Goal: Transaction & Acquisition: Purchase product/service

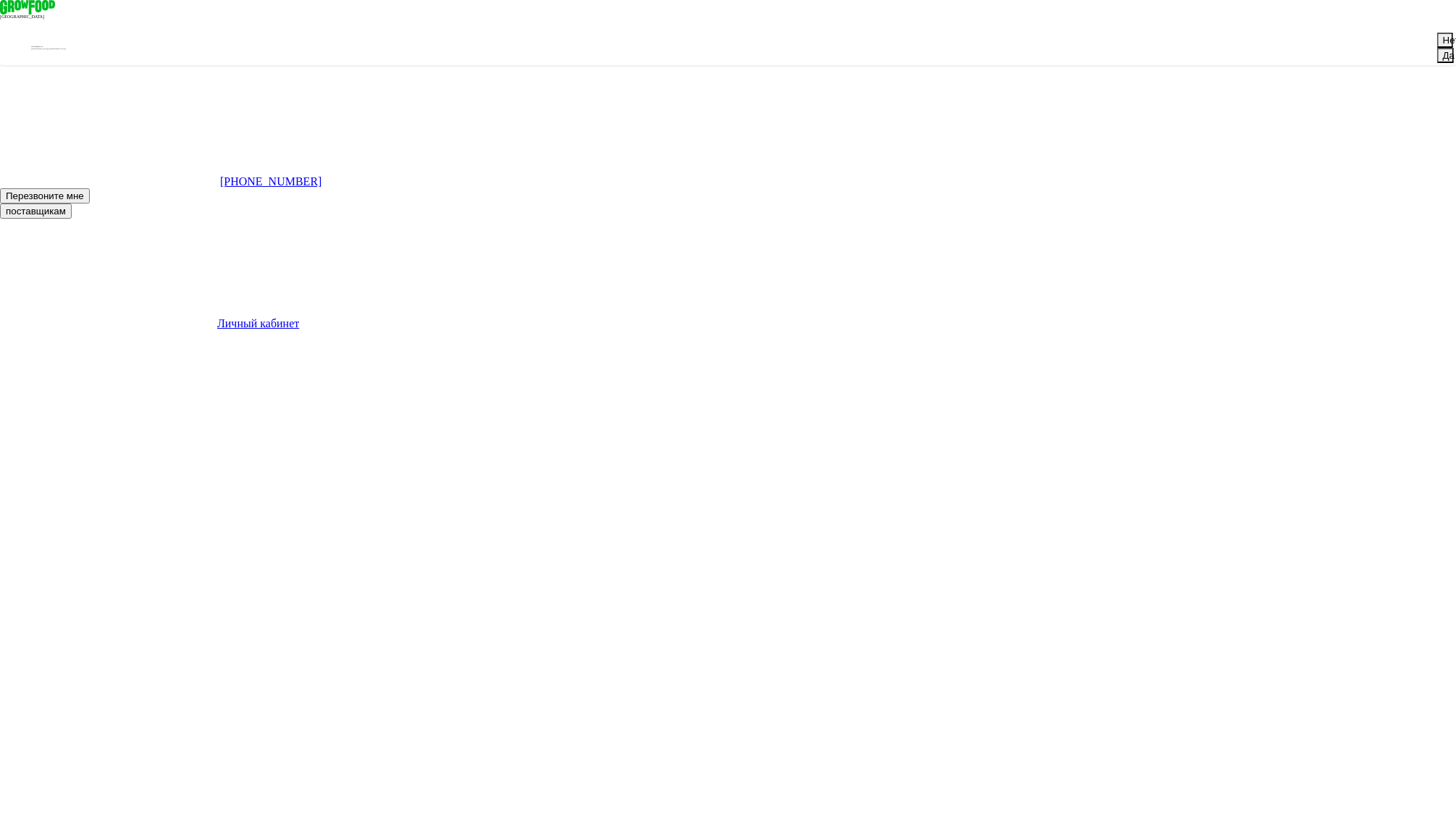
click at [1437, 48] on button "Нет" at bounding box center [1445, 40] width 16 height 15
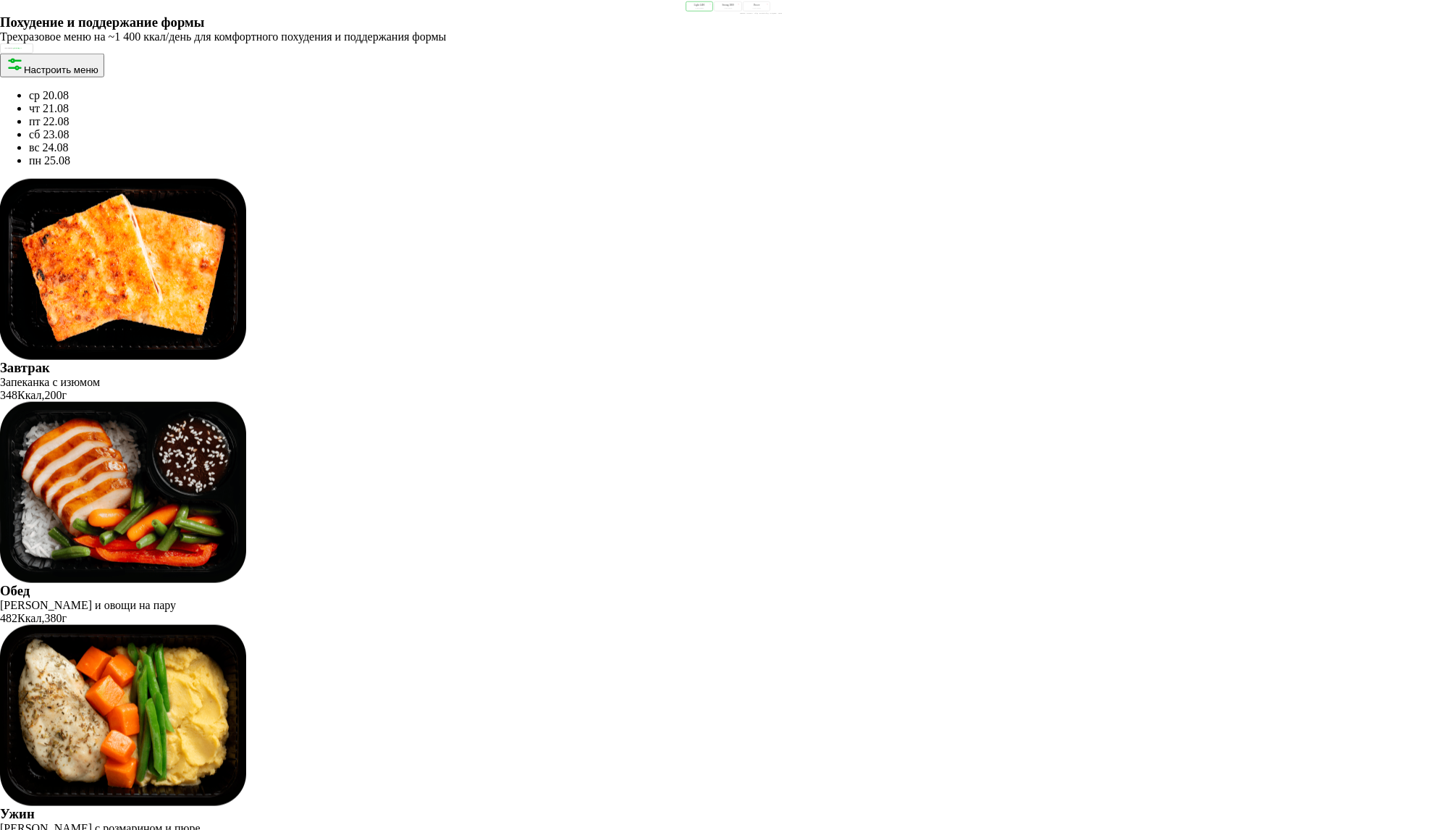
scroll to position [1771, 0]
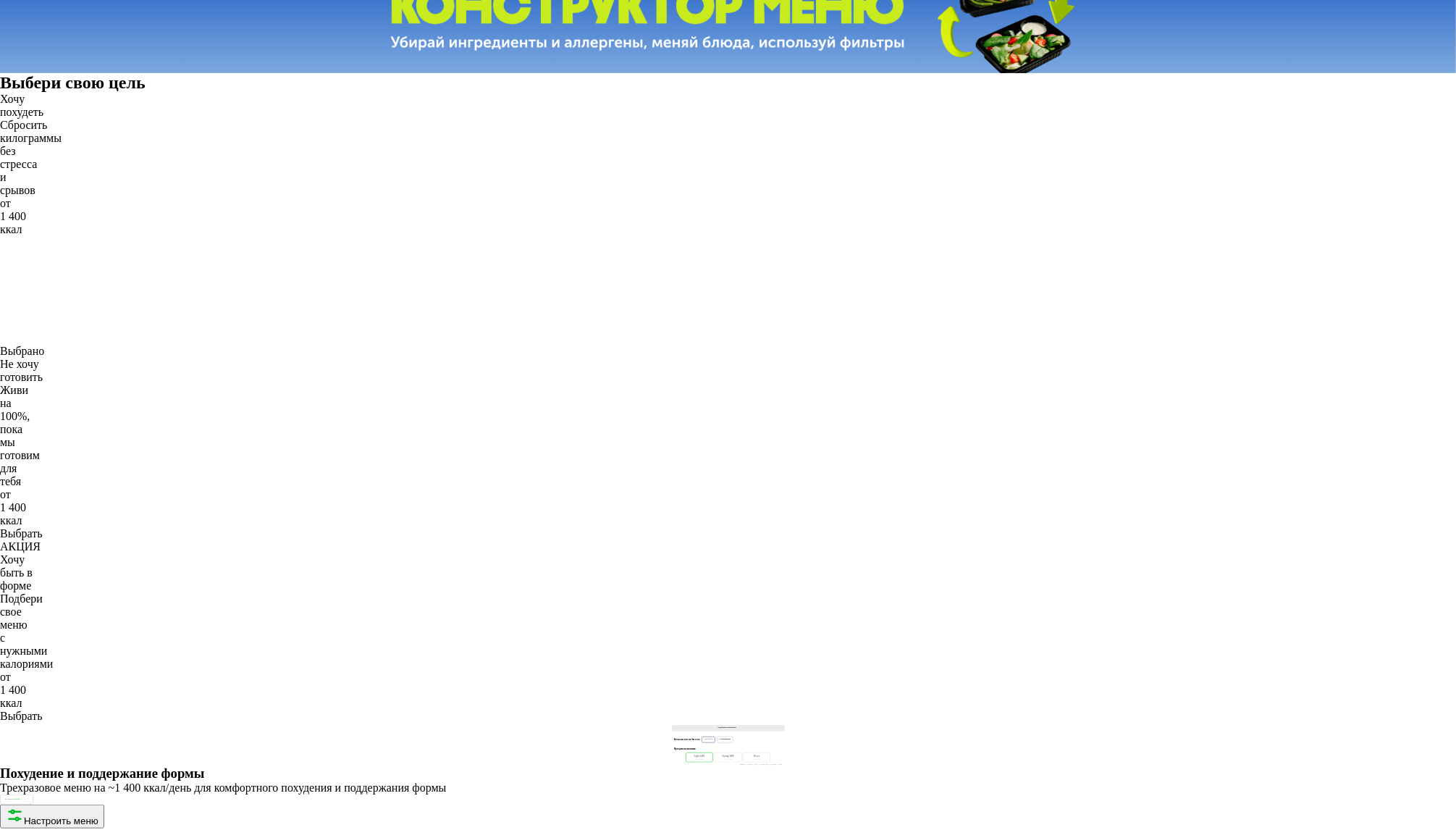
scroll to position [963, 0]
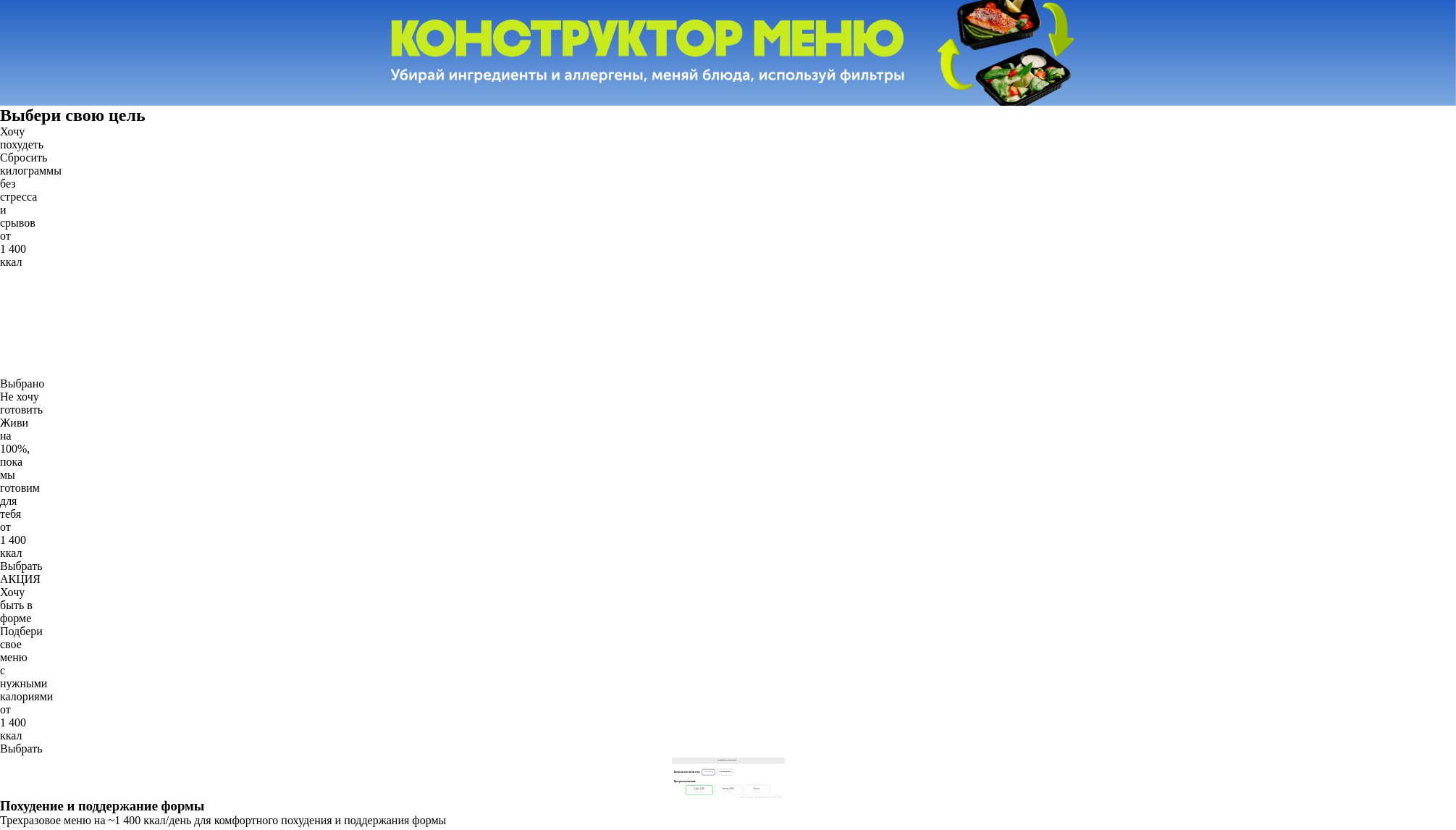
click at [717, 791] on div "1 800 Ккал" at bounding box center [728, 792] width 22 height 3
click at [685, 785] on div "Light 1400 1 400 Ккал" at bounding box center [699, 790] width 27 height 10
drag, startPoint x: 755, startPoint y: 326, endPoint x: 855, endPoint y: 337, distance: 100.6
click at [739, 788] on div "Strong 1800" at bounding box center [728, 790] width 22 height 3
click at [768, 788] on div "Power" at bounding box center [757, 790] width 22 height 3
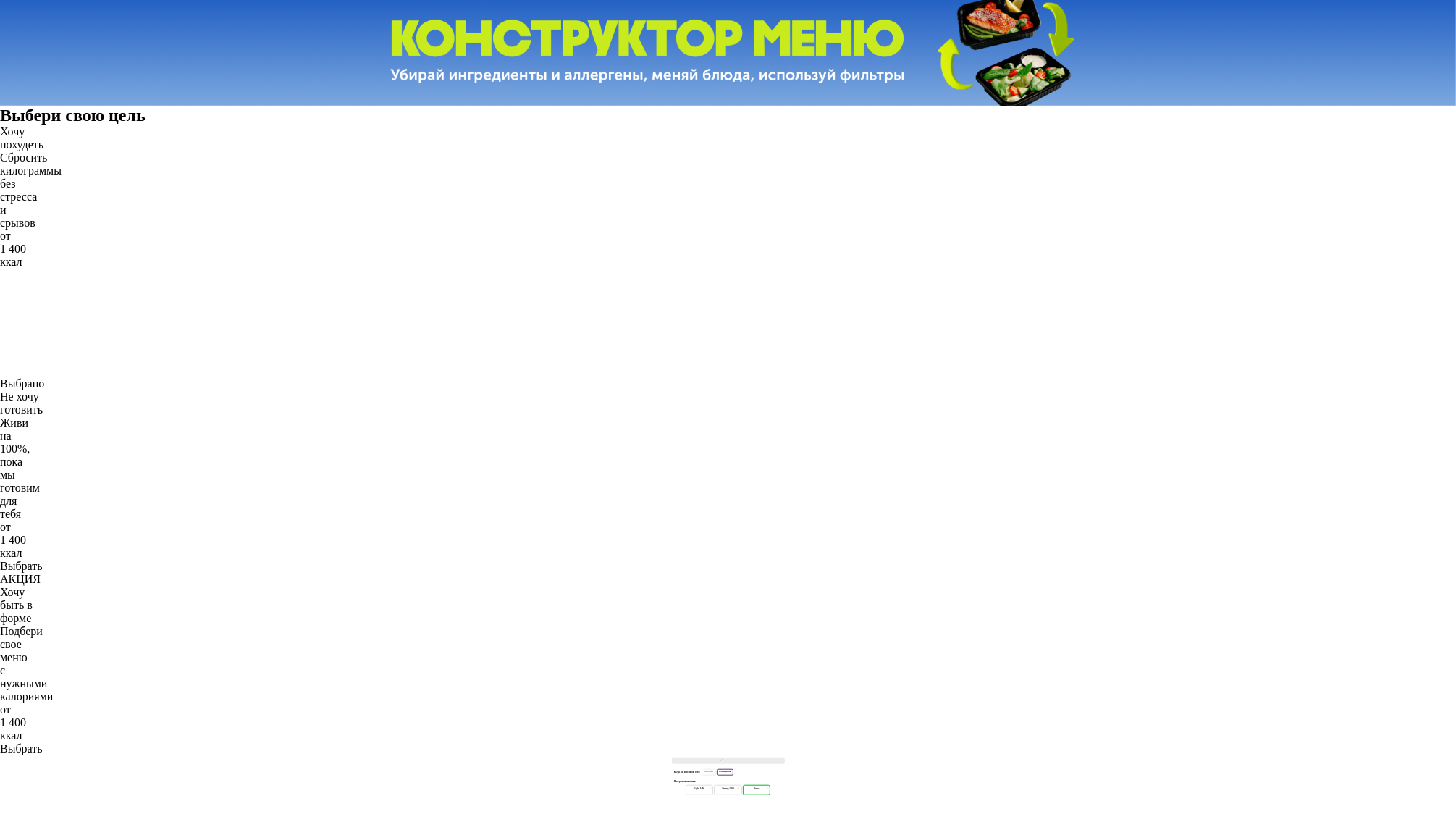
click at [702, 770] on div "По будням" at bounding box center [709, 773] width 14 height 7
click at [688, 791] on div "1 400 Ккал" at bounding box center [699, 792] width 22 height 3
click at [717, 791] on div "1 800 Ккал" at bounding box center [728, 792] width 22 height 3
click at [768, 791] on div "2 500 Ккал" at bounding box center [757, 792] width 22 height 3
drag, startPoint x: 725, startPoint y: 343, endPoint x: 696, endPoint y: 347, distance: 29.3
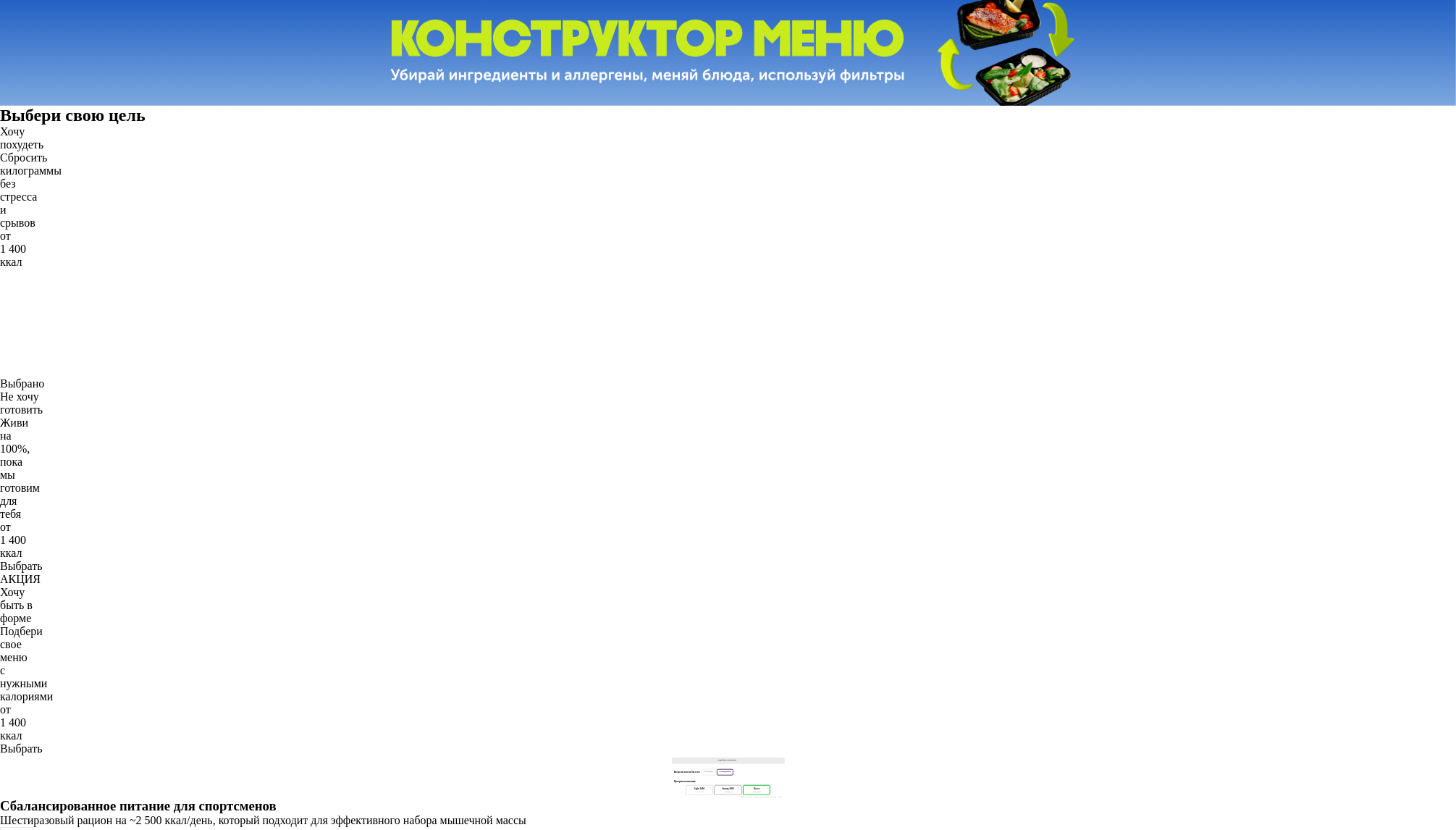
click at [724, 785] on div "Strong 1800 1 800 Ккал" at bounding box center [727, 790] width 27 height 10
click at [688, 791] on div "1 400 Ккал" at bounding box center [699, 792] width 22 height 3
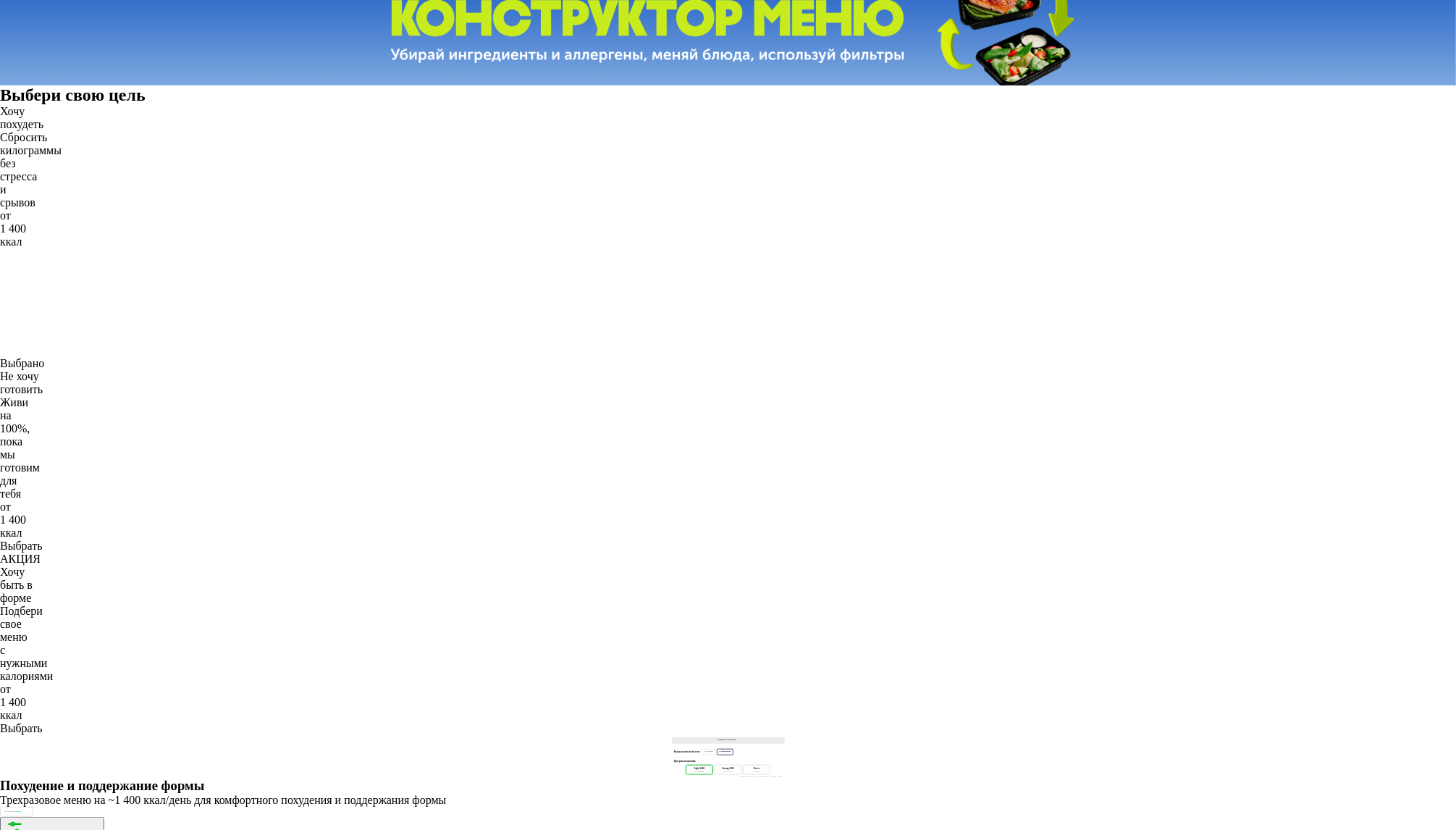
scroll to position [984, 0]
click at [702, 749] on div "По будням" at bounding box center [709, 752] width 14 height 7
click at [727, 749] on div "С выходными" at bounding box center [724, 752] width 16 height 6
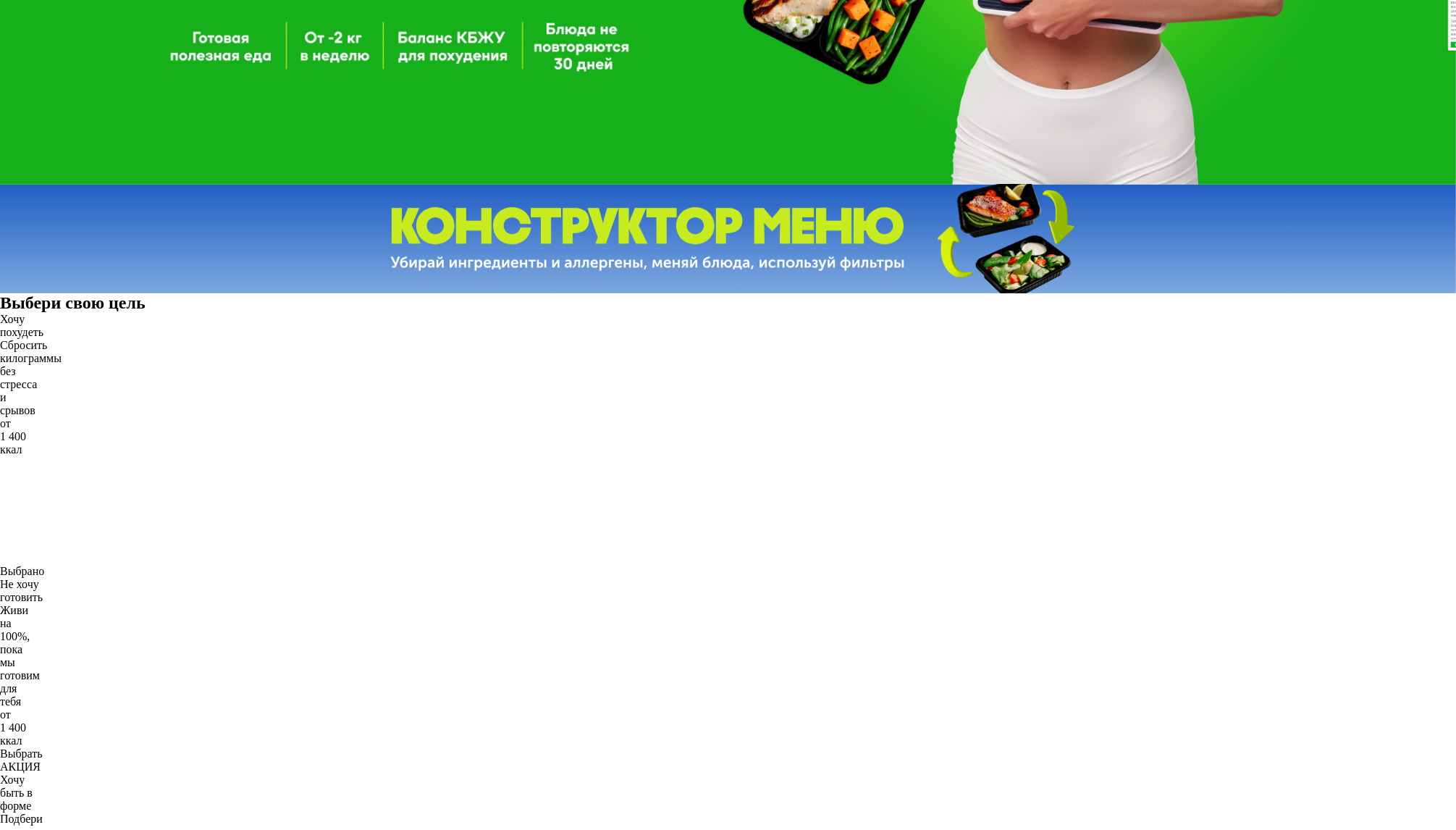
scroll to position [825, 0]
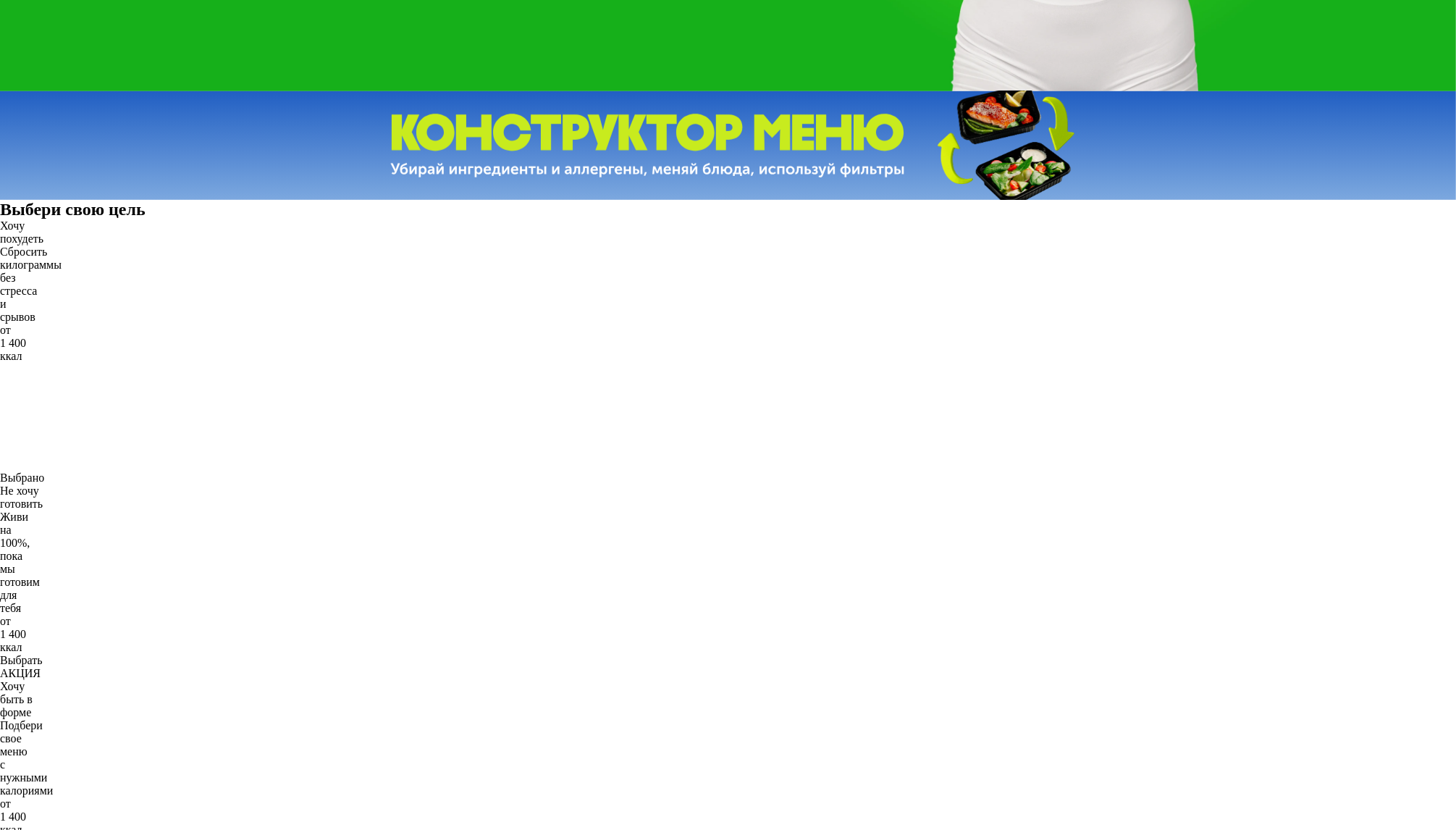
scroll to position [869, 0]
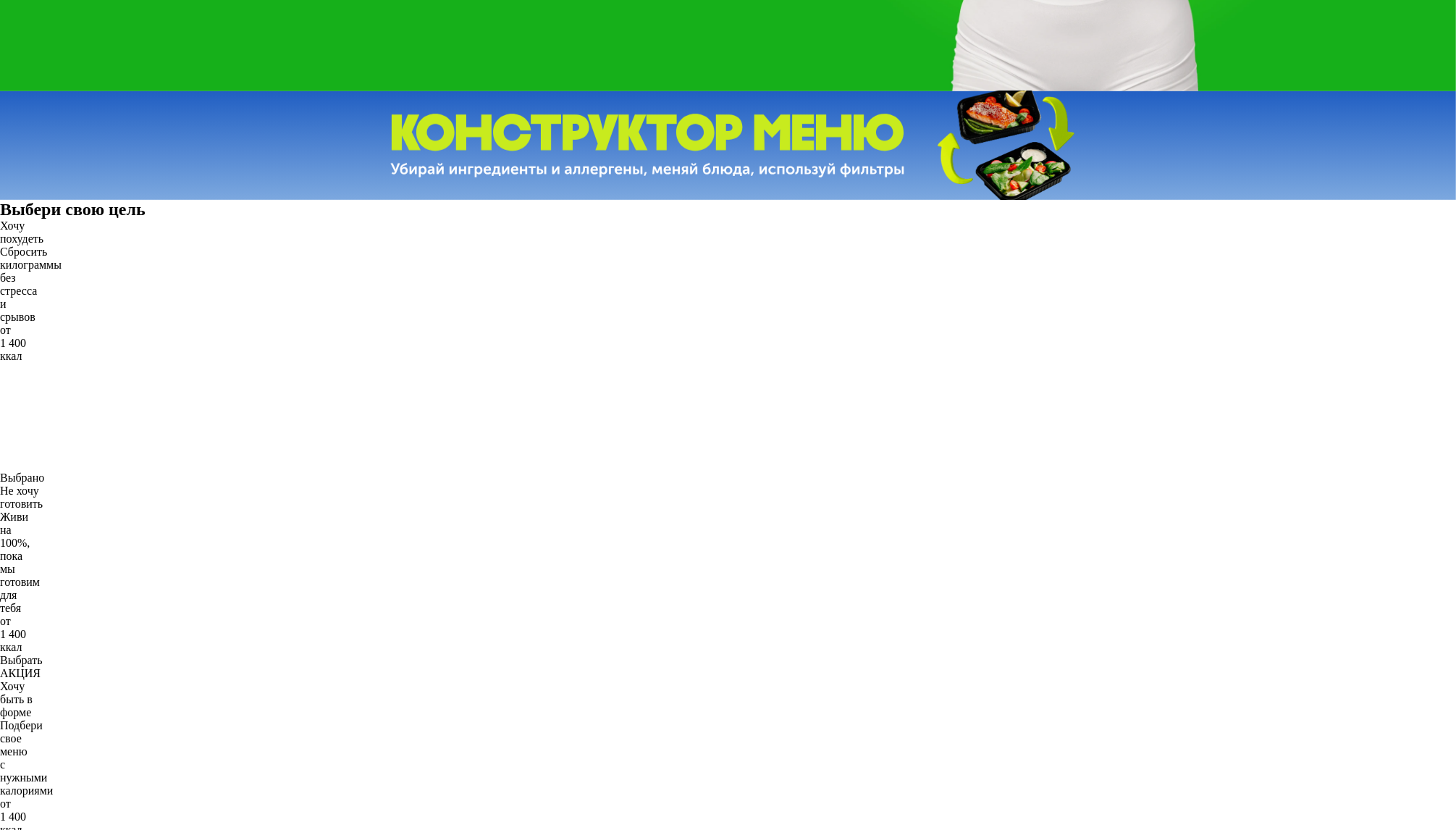
drag, startPoint x: 694, startPoint y: 330, endPoint x: 705, endPoint y: 369, distance: 40.5
drag, startPoint x: 738, startPoint y: 417, endPoint x: 747, endPoint y: 421, distance: 9.8
drag, startPoint x: 867, startPoint y: 438, endPoint x: 797, endPoint y: 424, distance: 71.4
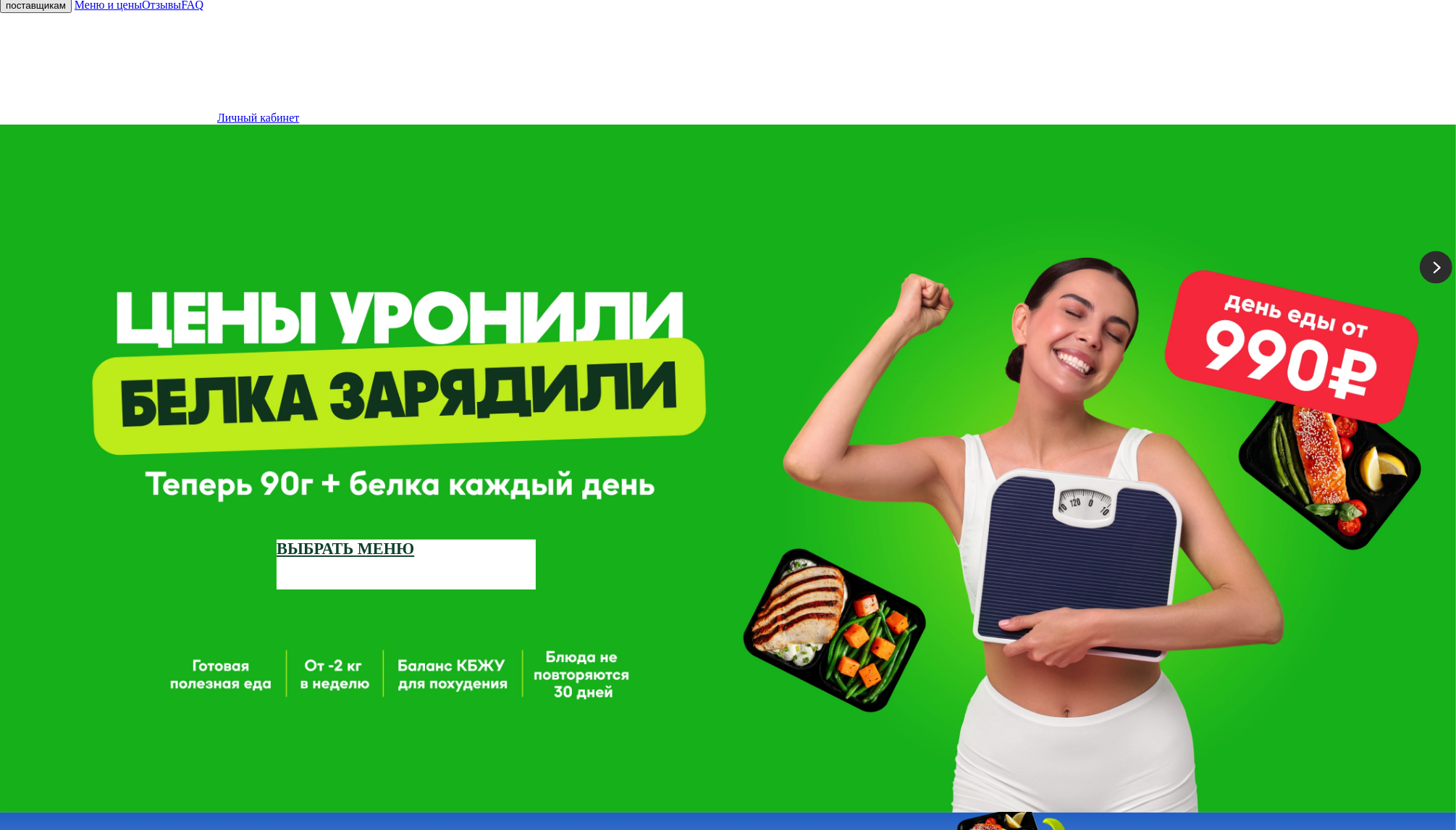
scroll to position [602, 0]
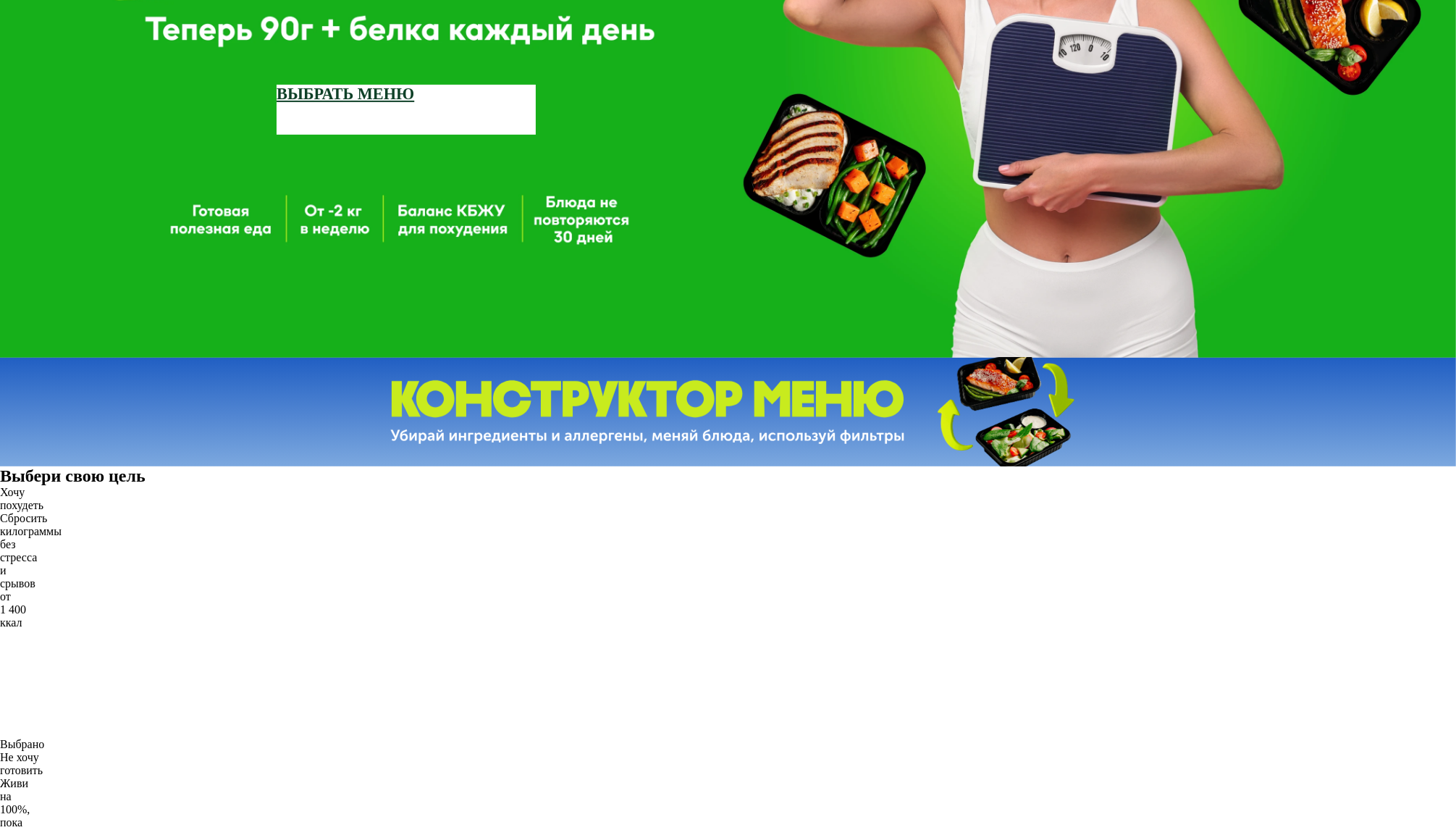
drag, startPoint x: 887, startPoint y: 690, endPoint x: 835, endPoint y: 678, distance: 53.4
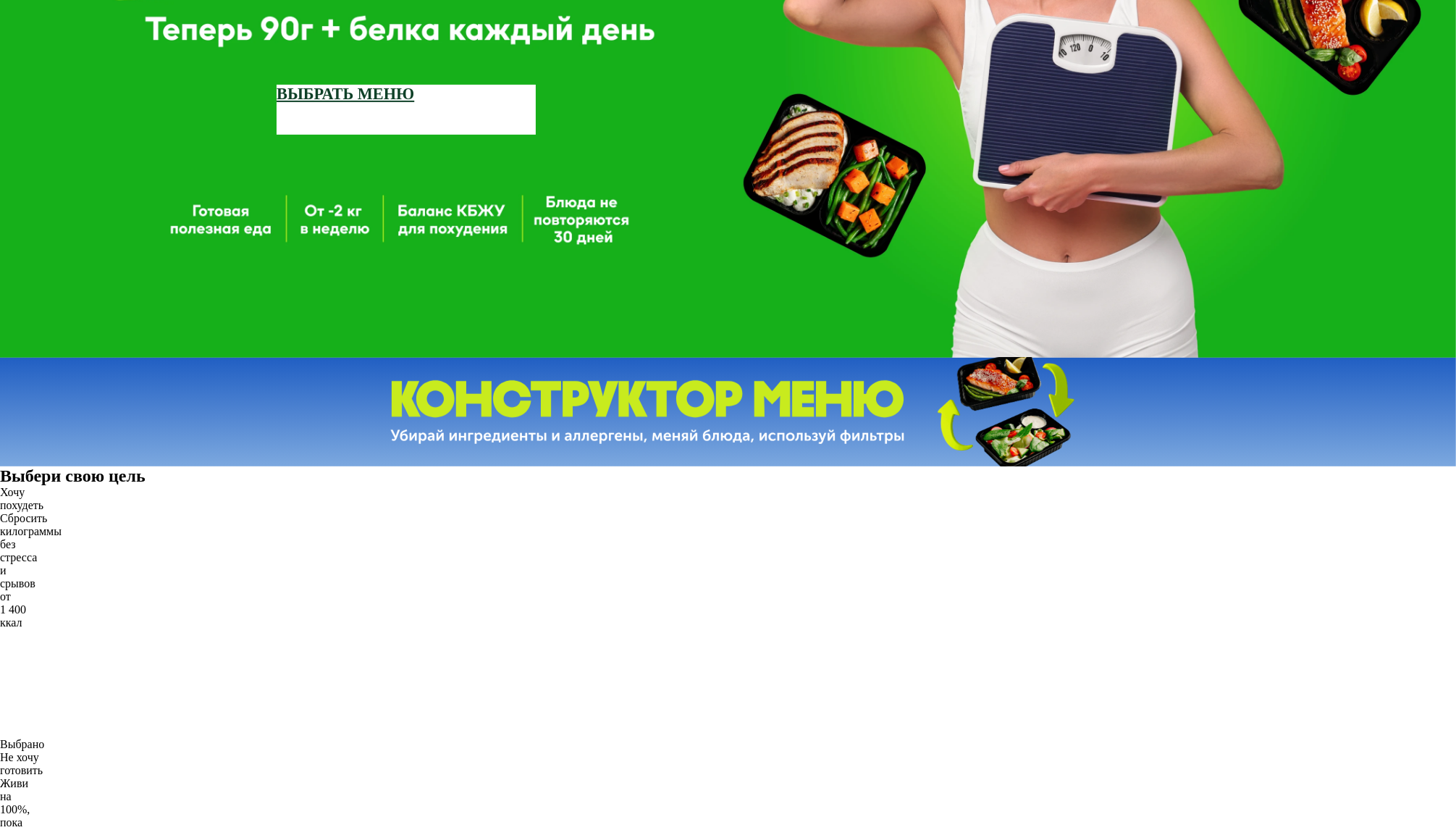
drag, startPoint x: 579, startPoint y: 690, endPoint x: 620, endPoint y: 693, distance: 41.1
drag, startPoint x: 872, startPoint y: 702, endPoint x: 821, endPoint y: 679, distance: 55.9
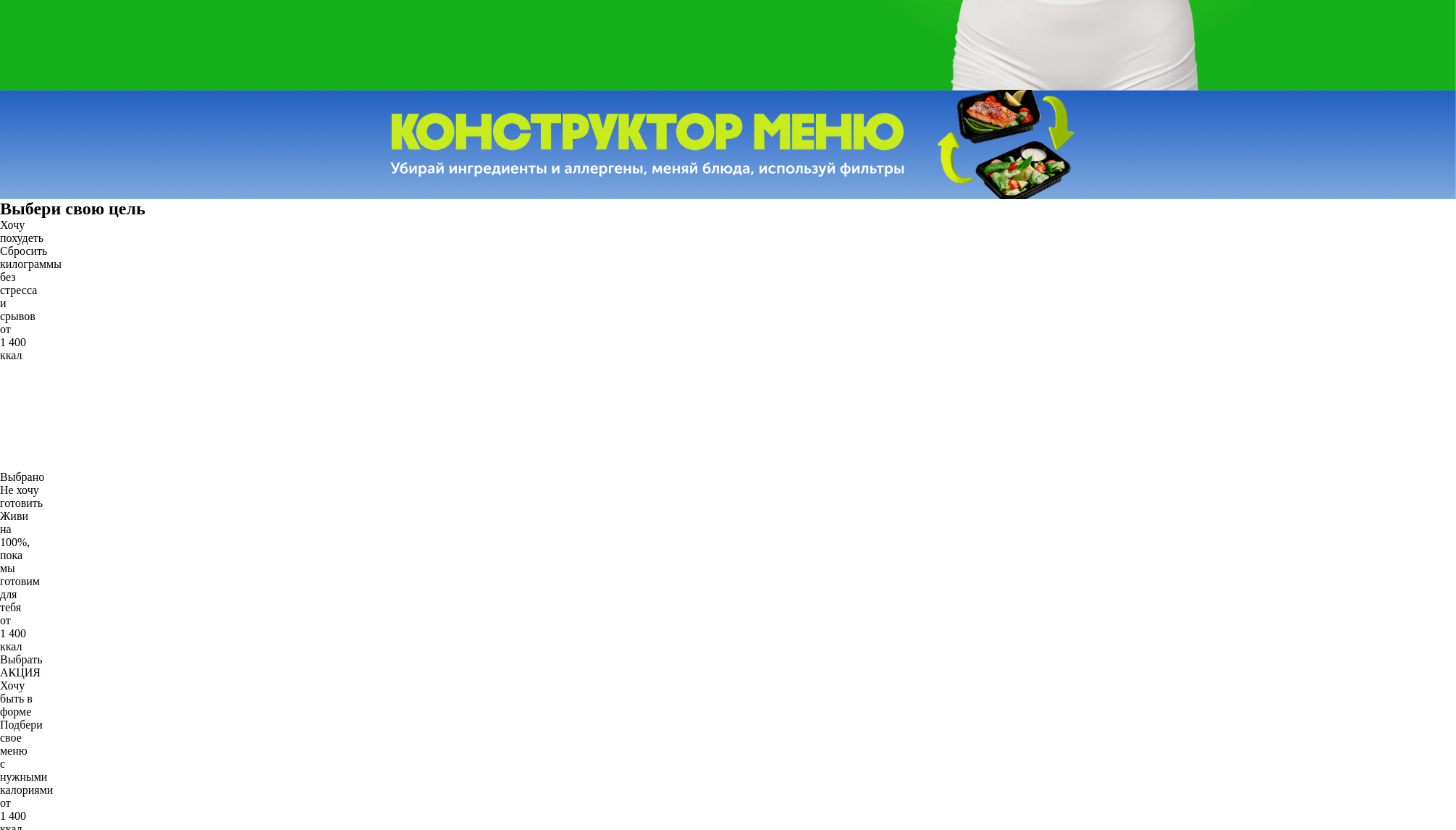
scroll to position [919, 0]
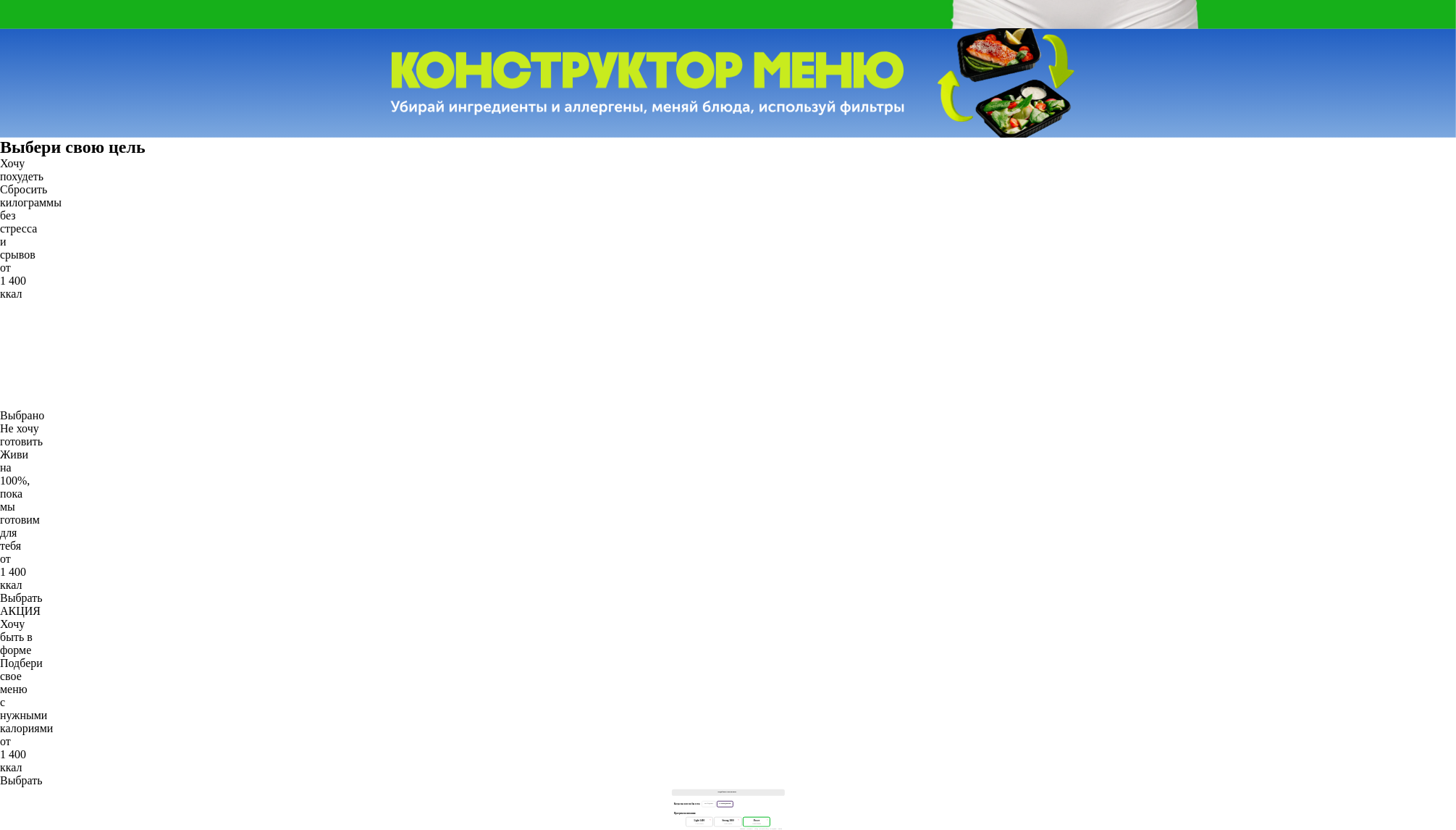
scroll to position [962, 0]
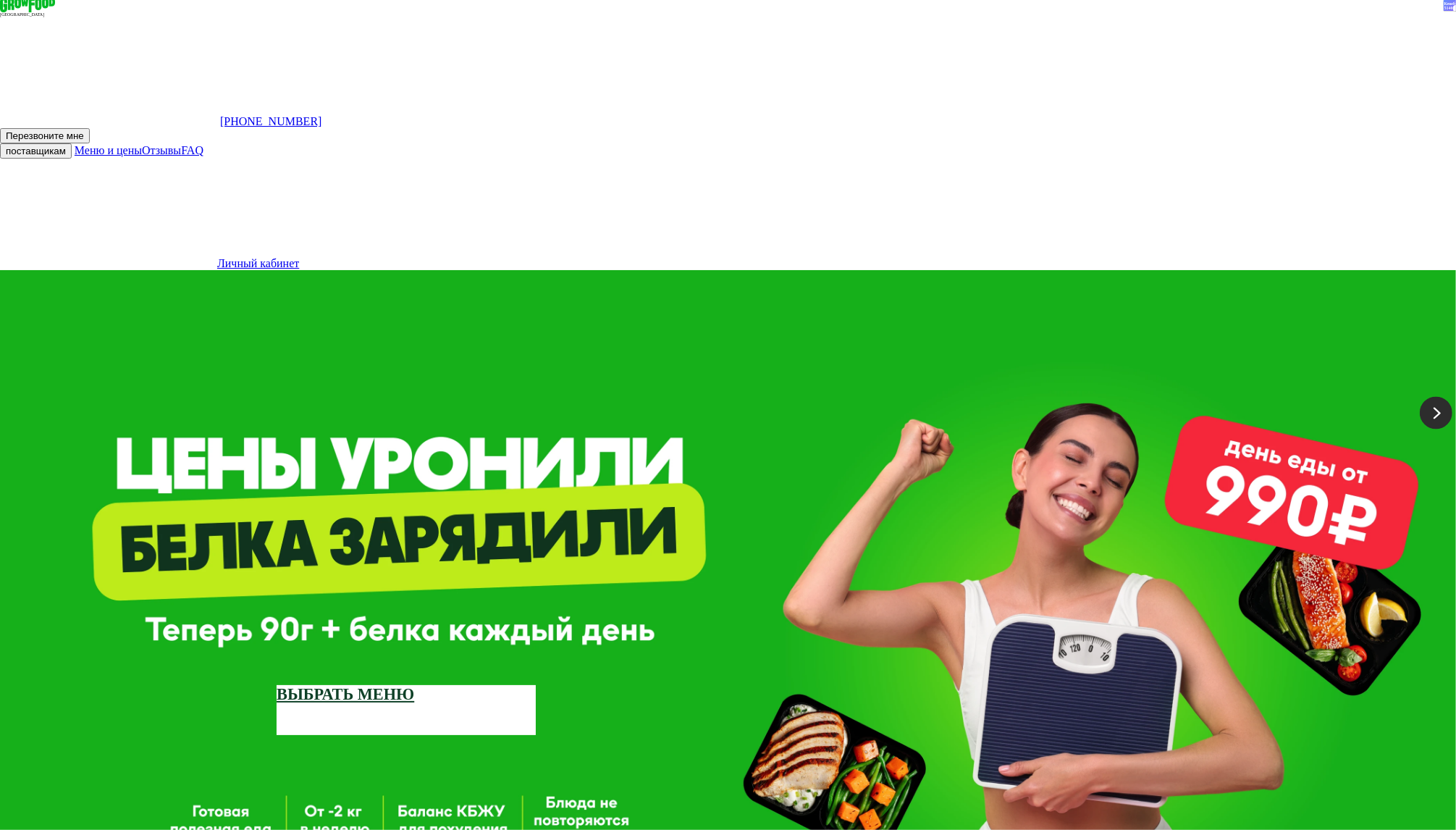
scroll to position [0, 0]
